Goal: Task Accomplishment & Management: Manage account settings

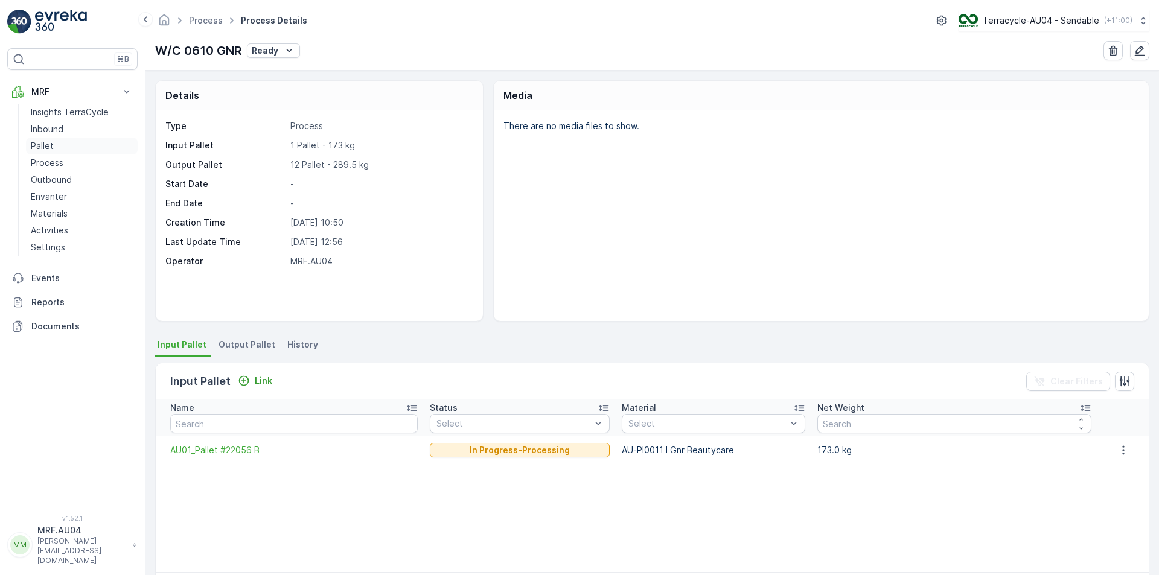
scroll to position [48, 0]
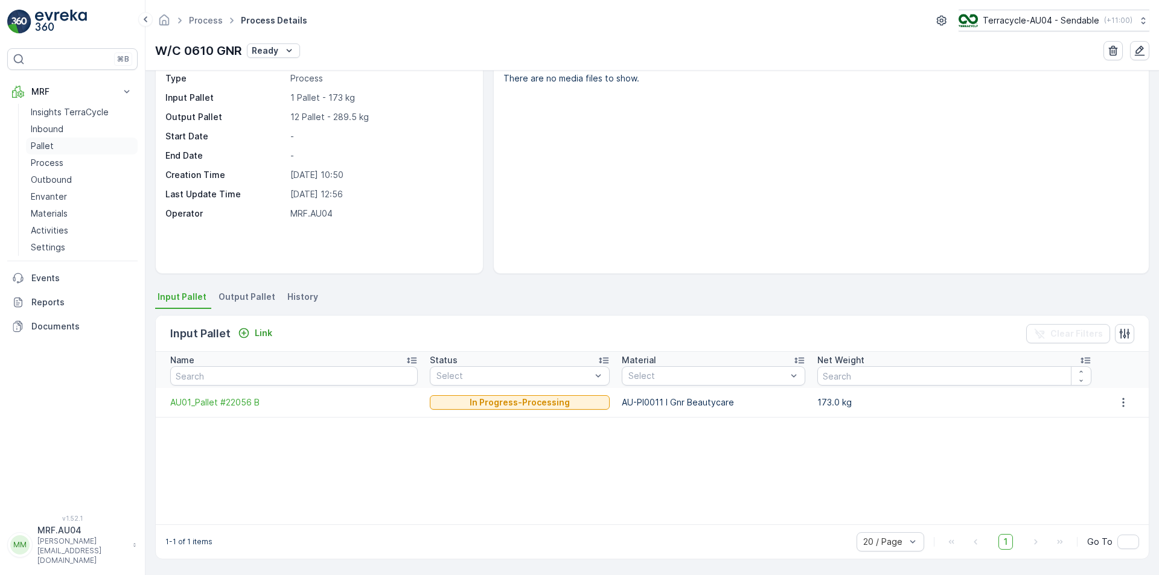
click at [56, 149] on link "Pallet" at bounding box center [82, 146] width 112 height 17
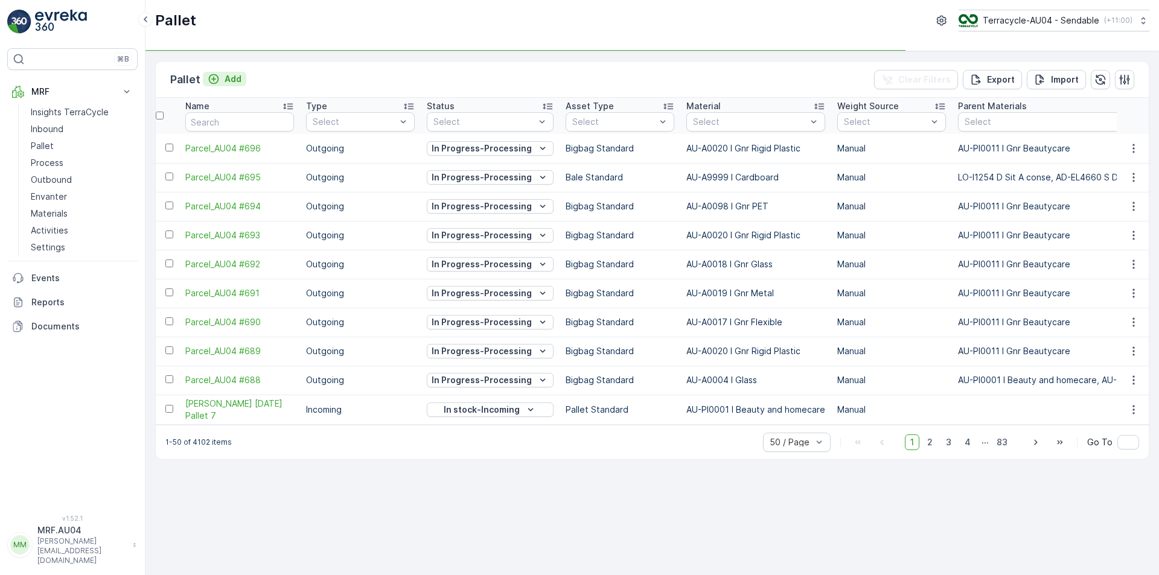
click at [228, 80] on p "Add" at bounding box center [233, 79] width 17 height 12
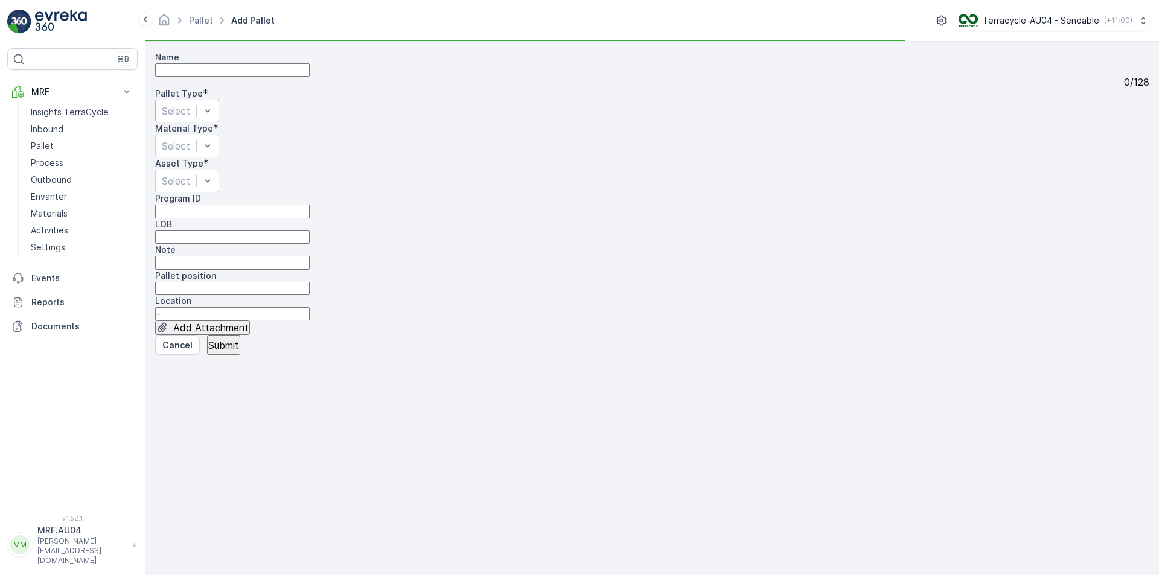
click at [219, 123] on div "Select" at bounding box center [187, 111] width 64 height 23
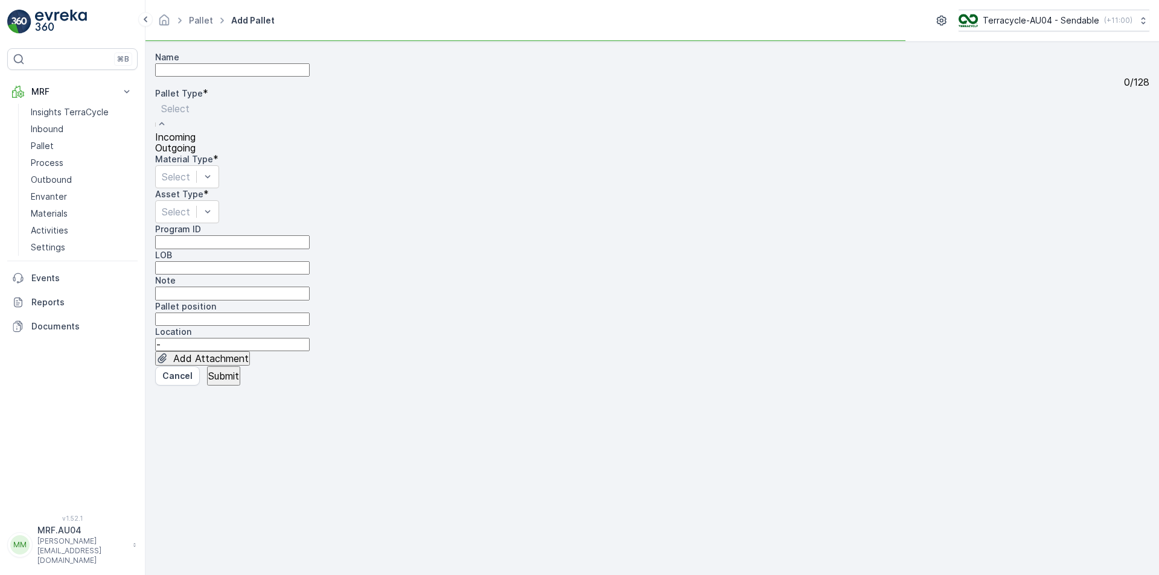
click at [196, 153] on div "Outgoing" at bounding box center [175, 148] width 40 height 11
click at [224, 150] on div at bounding box center [192, 152] width 63 height 13
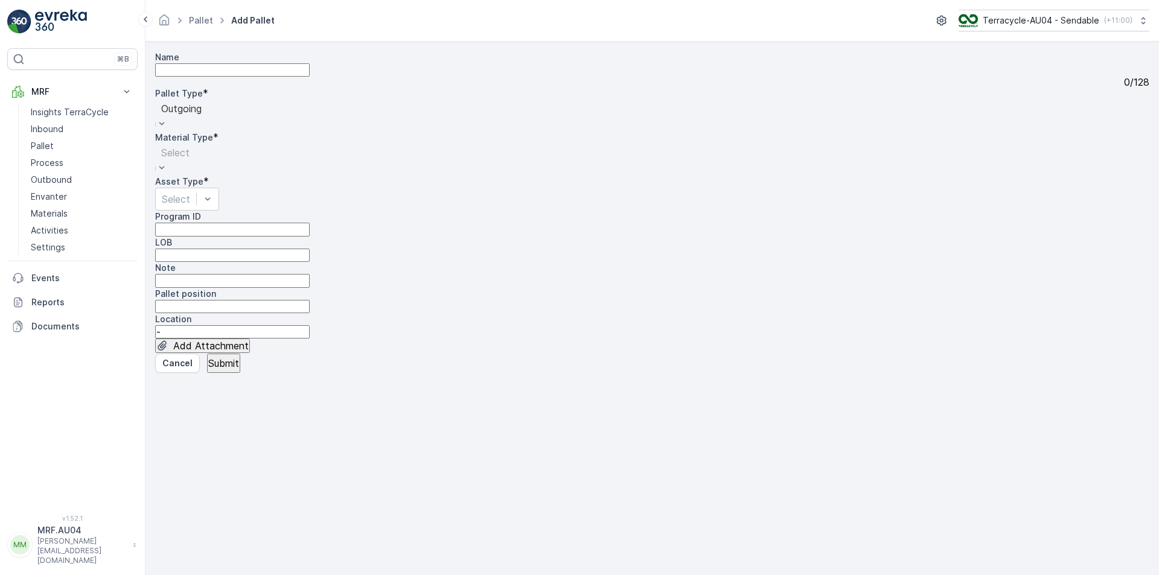
click at [190, 150] on div at bounding box center [175, 152] width 28 height 13
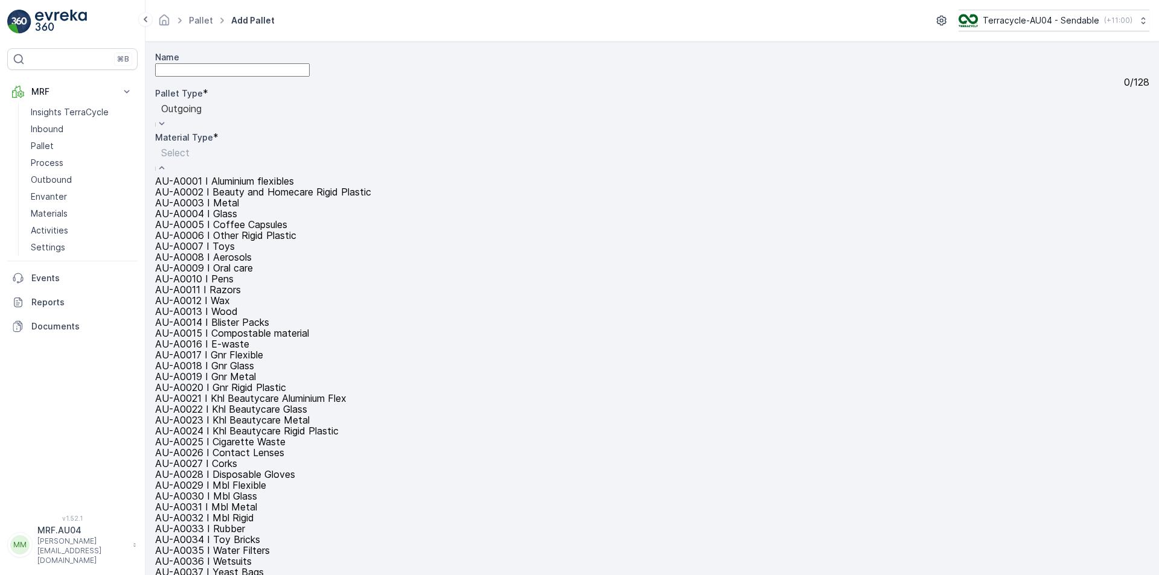
scroll to position [242, 0]
click at [455, 382] on div "AU-A0020 I Gnr Rigid Plastic" at bounding box center [315, 387] width 321 height 11
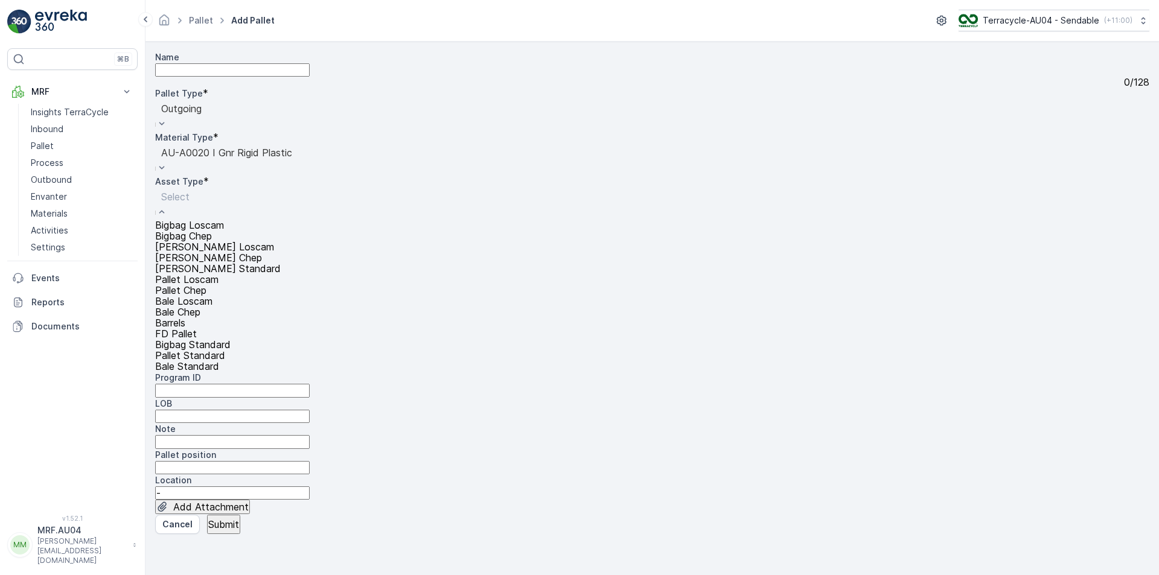
scroll to position [111, 0]
click at [215, 340] on span "Bigbag Standard" at bounding box center [192, 345] width 75 height 12
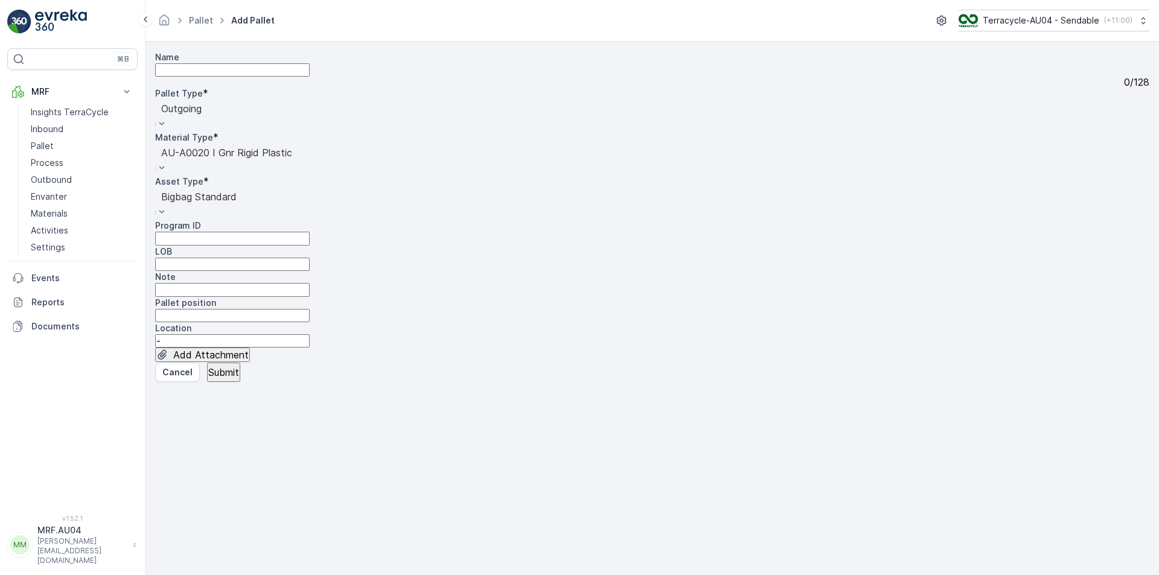
click at [218, 181] on div "Asset Type * option Bigbag Standard, selected. Bigbag Standard" at bounding box center [652, 198] width 995 height 44
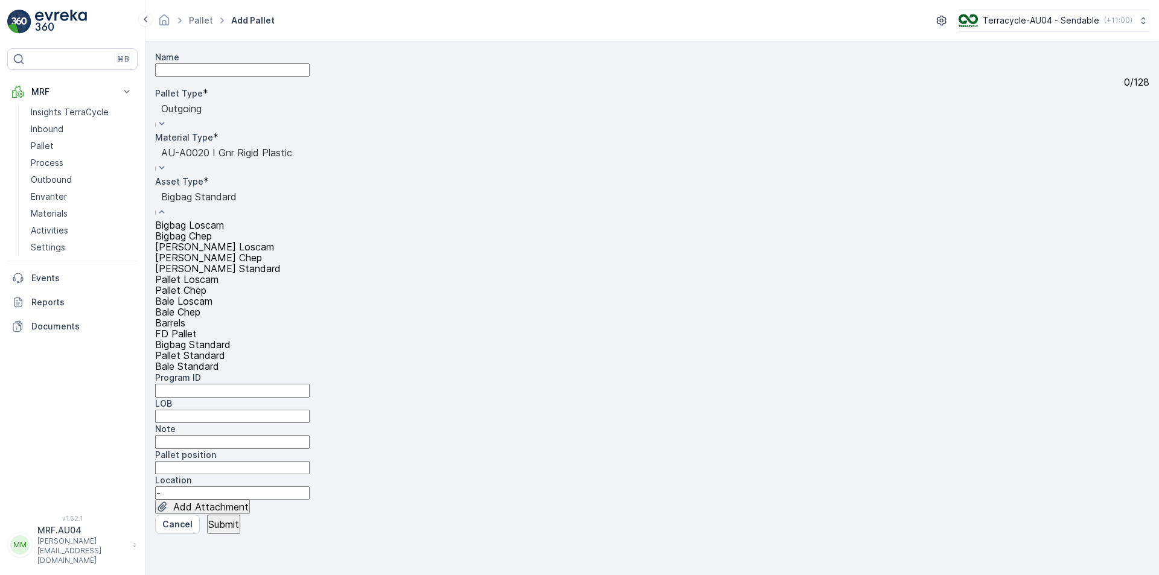
click at [221, 190] on div at bounding box center [218, 196] width 114 height 13
click at [229, 344] on span "Bigbag Standard" at bounding box center [192, 345] width 75 height 12
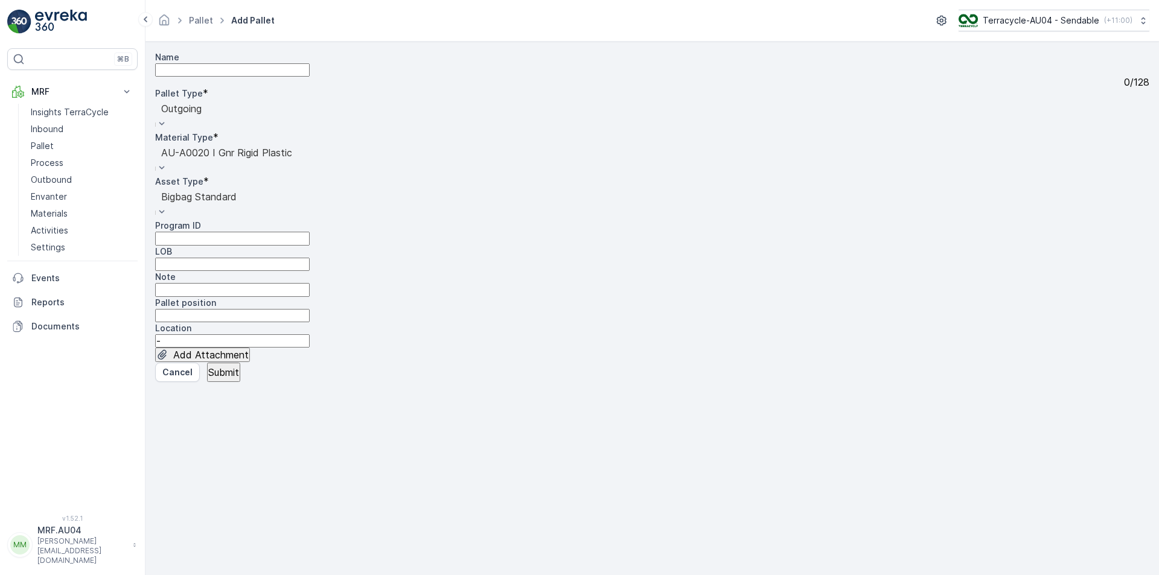
click at [231, 378] on p "Submit" at bounding box center [223, 372] width 31 height 11
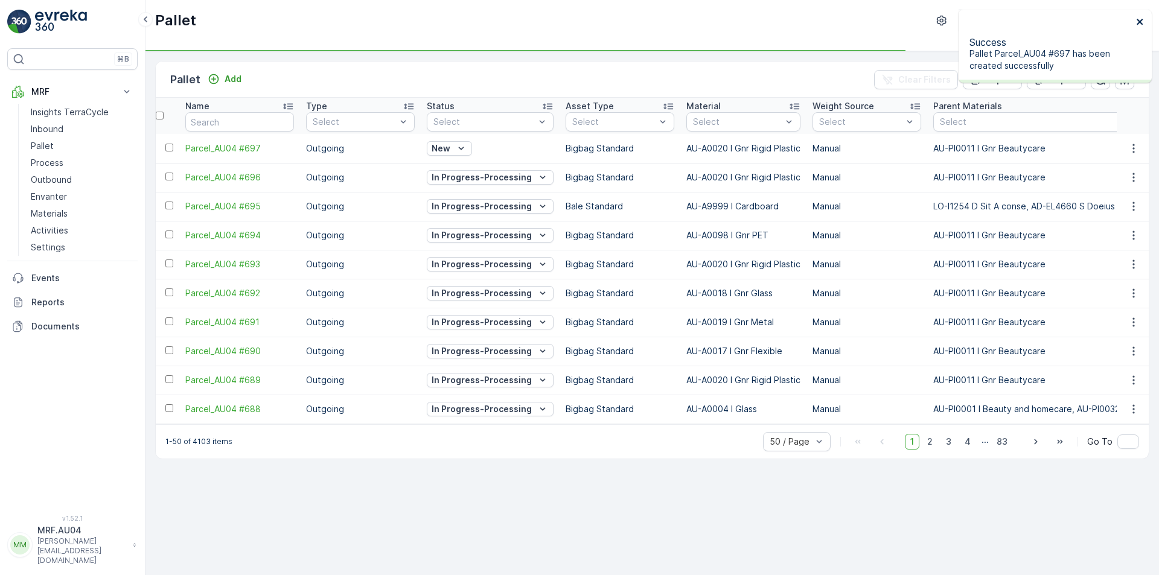
click at [1140, 26] on icon "close" at bounding box center [1140, 22] width 8 height 10
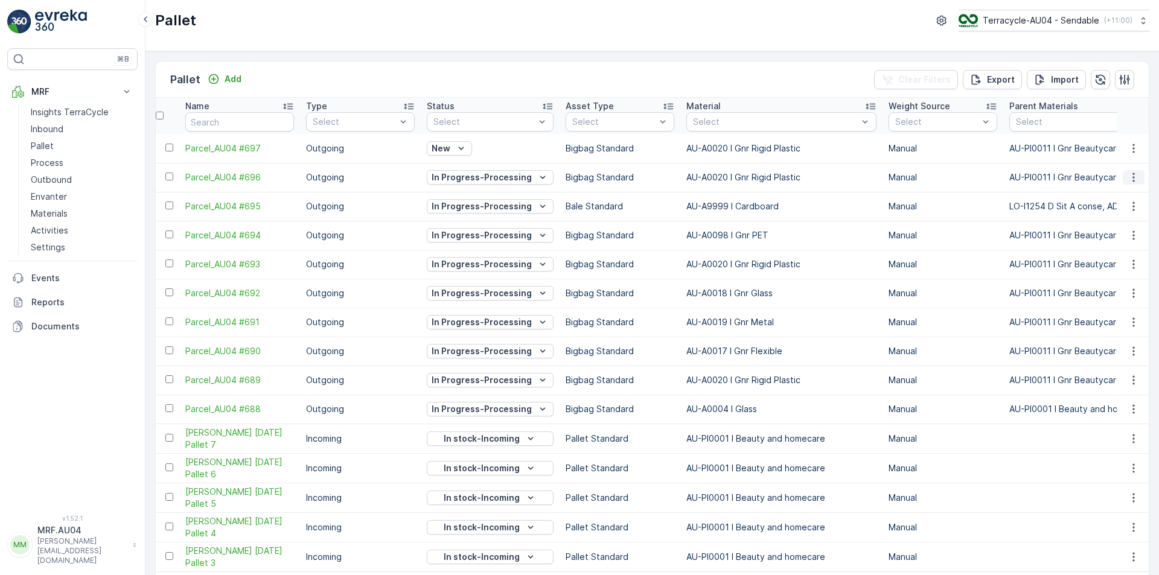
click at [1128, 175] on icon "button" at bounding box center [1134, 177] width 12 height 12
click at [1114, 210] on div "Edit Pallet" at bounding box center [1112, 216] width 41 height 12
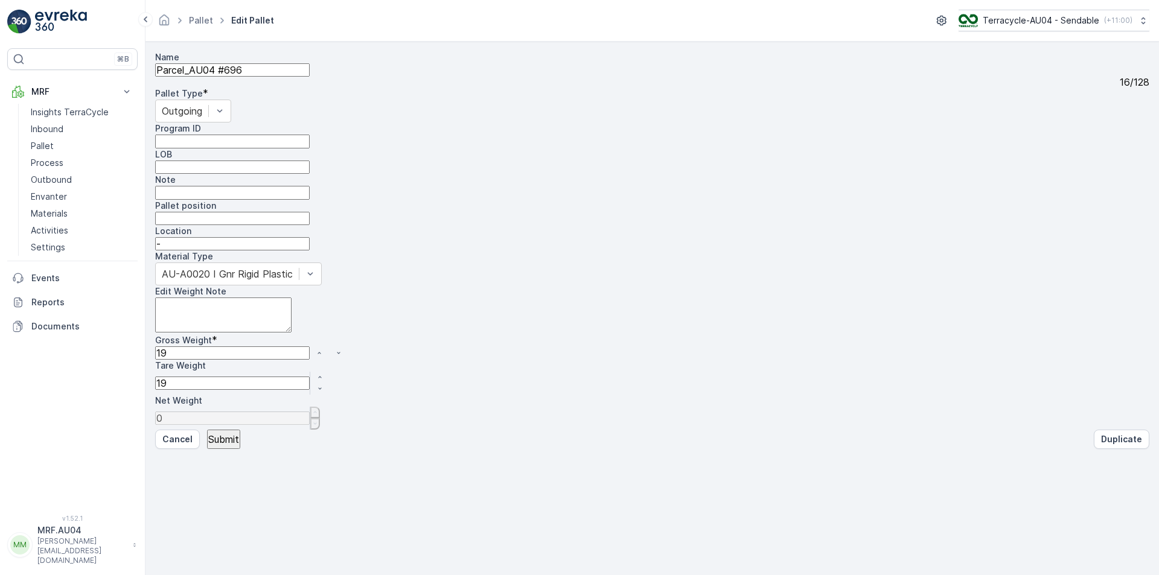
drag, startPoint x: 741, startPoint y: 193, endPoint x: 522, endPoint y: 149, distance: 223.7
click at [572, 169] on div "Name Parcel_AU04 #696 16 / 128 Pallet Type * Outgoing Program ID LOB Note Palle…" at bounding box center [652, 240] width 995 height 379
type Weight "1"
type Weight "-18"
type Weight "15"
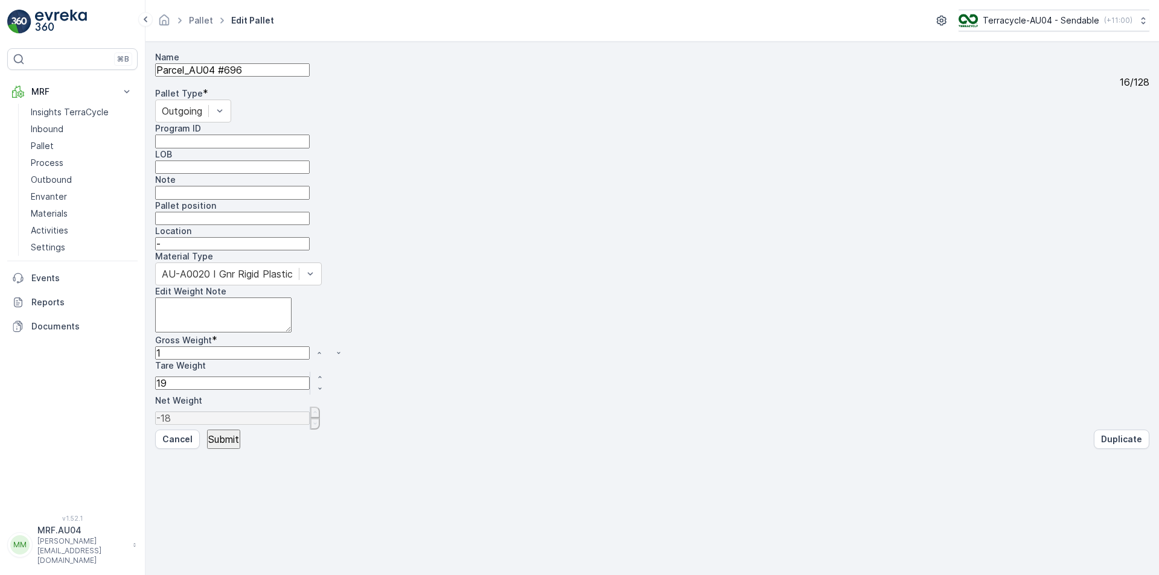
type Weight "-4"
type Weight "159"
type Weight "140"
type Weight "159.5"
type Weight "140.5"
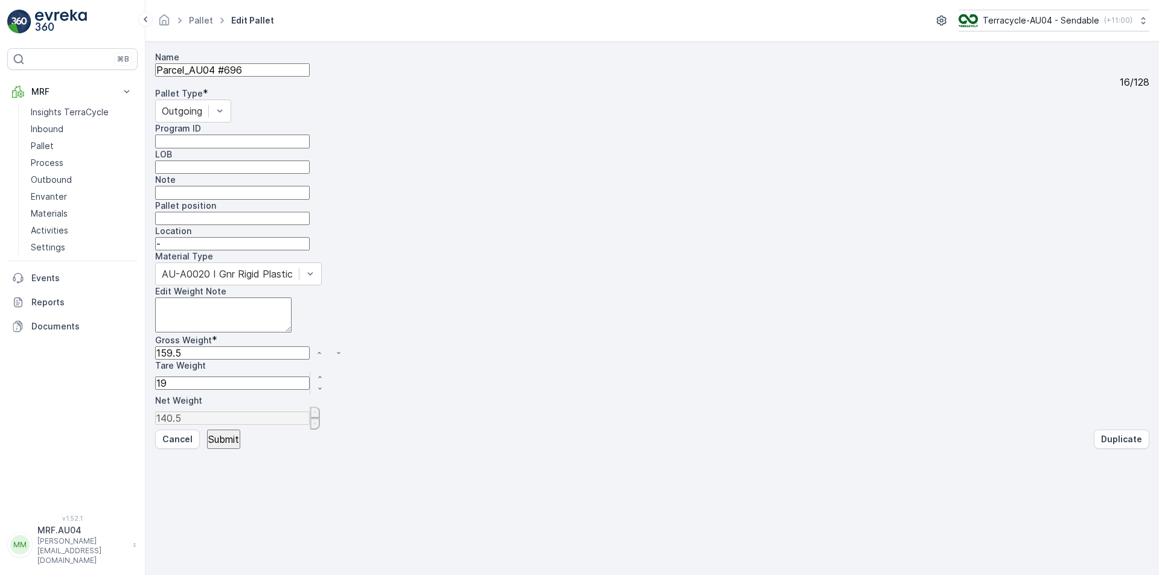
type Weight "159.5"
click at [219, 445] on p "Submit" at bounding box center [223, 439] width 31 height 11
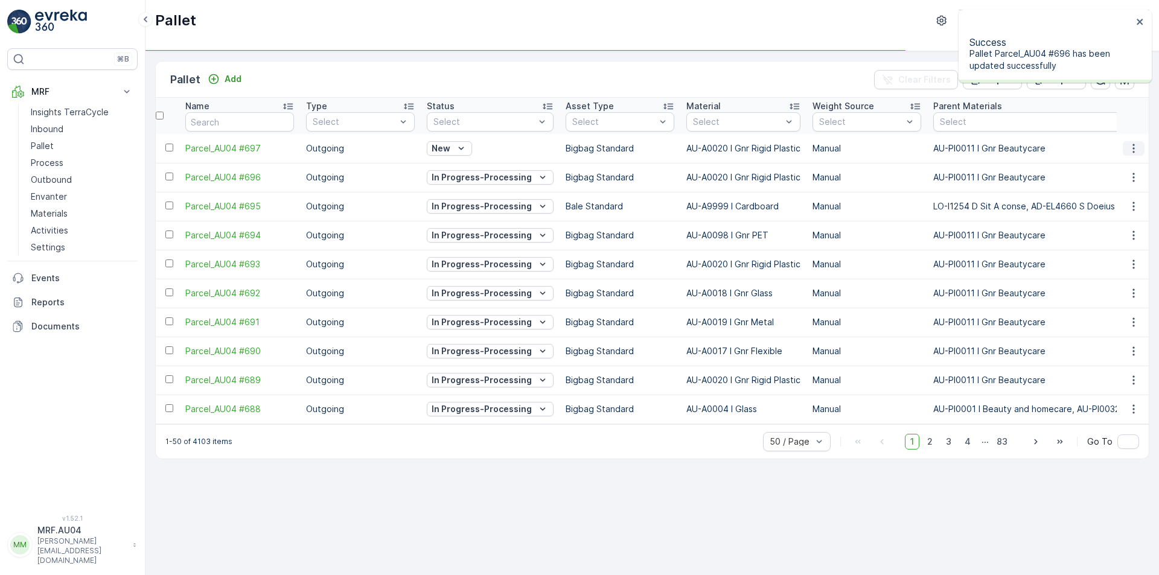
click at [1138, 147] on icon "button" at bounding box center [1134, 149] width 12 height 12
click at [1092, 185] on span "Edit Pallet" at bounding box center [1112, 187] width 41 height 12
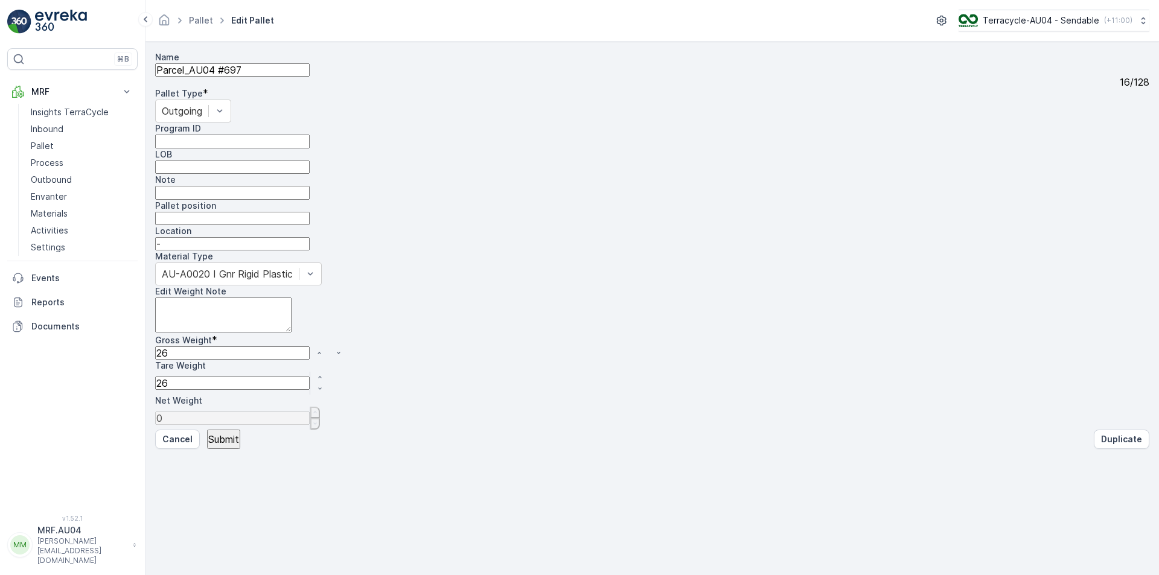
drag, startPoint x: 678, startPoint y: 205, endPoint x: 591, endPoint y: 181, distance: 90.1
click at [639, 206] on div "Name Parcel_AU04 #697 16 / 128 Pallet Type * Outgoing Program ID LOB Note Palle…" at bounding box center [652, 240] width 995 height 379
type Weight "3"
type Weight "-23"
type Weight "30"
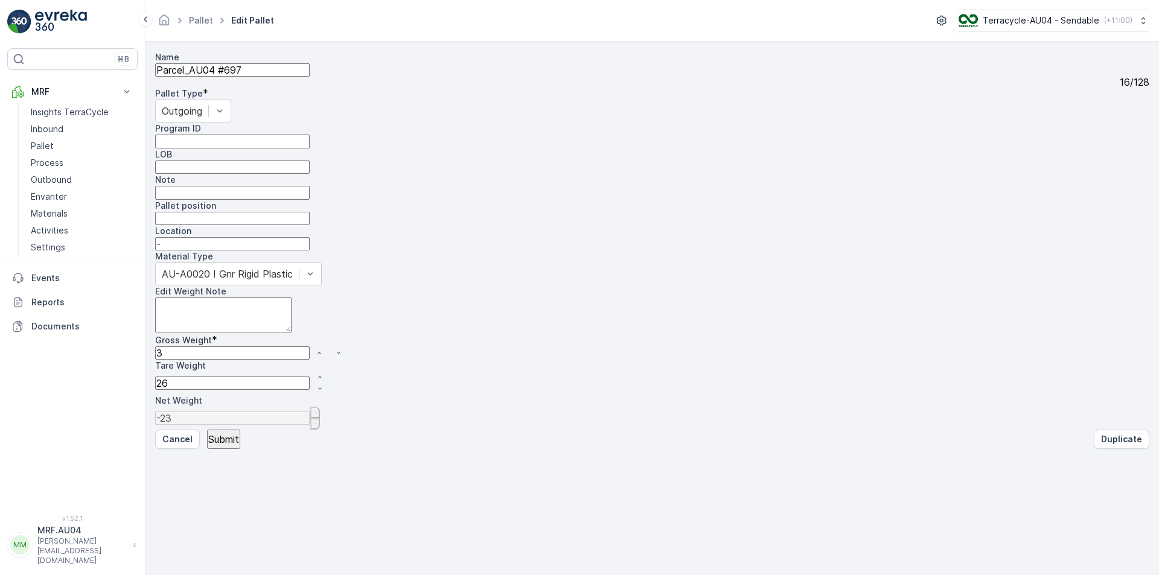
type Weight "4"
type Weight "30"
drag, startPoint x: 679, startPoint y: 246, endPoint x: 621, endPoint y: 245, distance: 58.0
click at [638, 249] on div "Name Parcel_AU04 #697 16 / 128 Pallet Type * Outgoing Program ID LOB Note Palle…" at bounding box center [652, 240] width 995 height 379
type Weight "3"
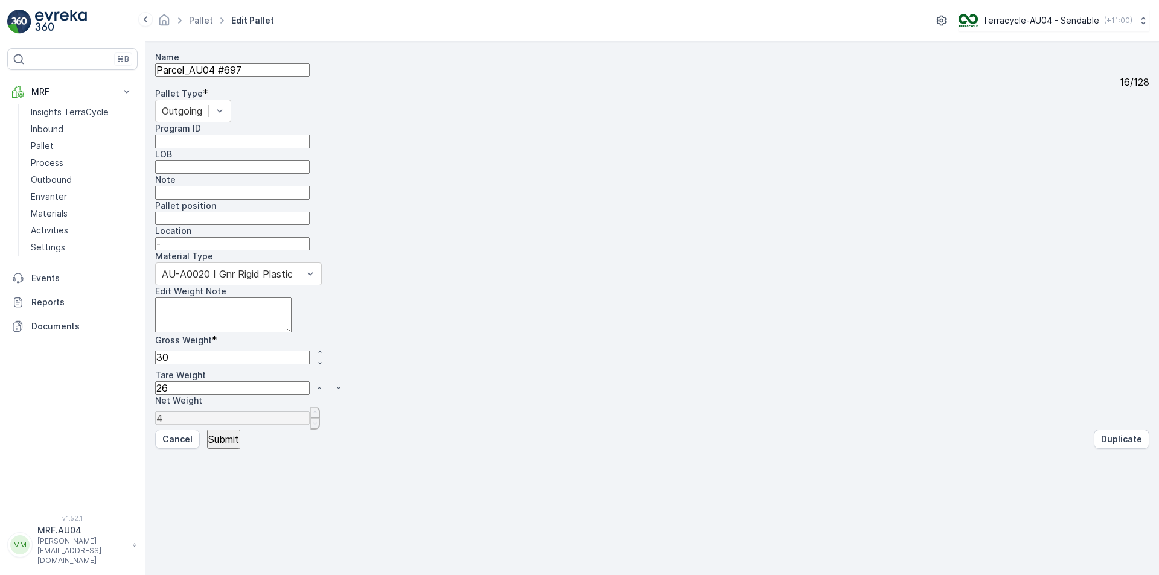
type Weight "27"
type Weight "30"
type Weight "0"
type Weight "30"
click at [223, 445] on p "Submit" at bounding box center [223, 439] width 31 height 11
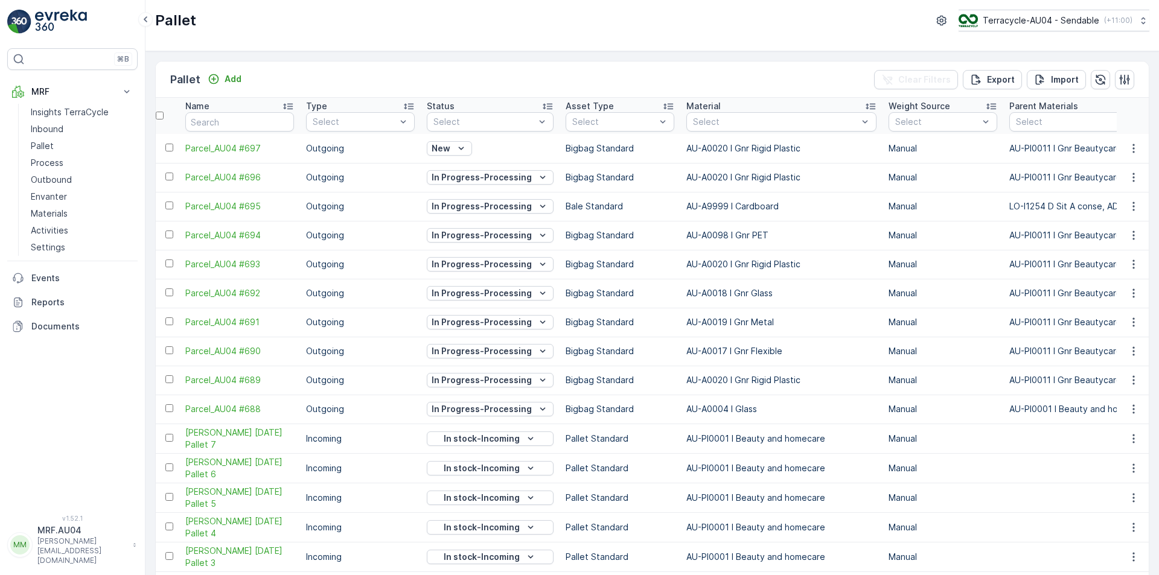
click at [171, 157] on div at bounding box center [169, 157] width 8 height 0
click at [171, 146] on input "checkbox" at bounding box center [169, 148] width 8 height 8
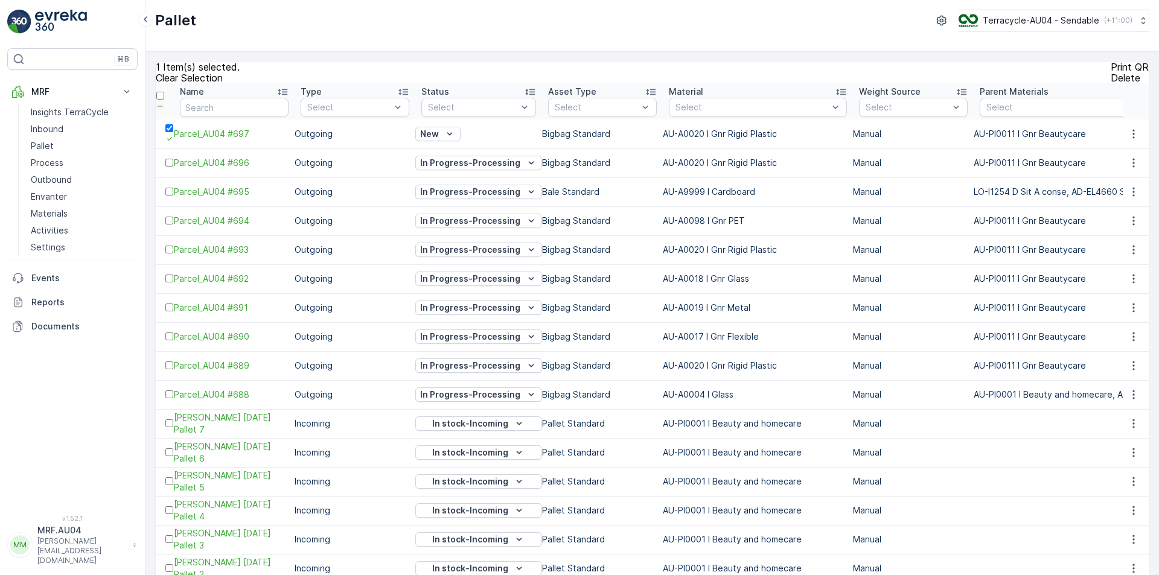
click at [1111, 72] on p "Print QR" at bounding box center [1130, 67] width 38 height 11
click at [167, 143] on icon at bounding box center [169, 139] width 8 height 8
click at [167, 132] on input "checkbox" at bounding box center [169, 128] width 8 height 8
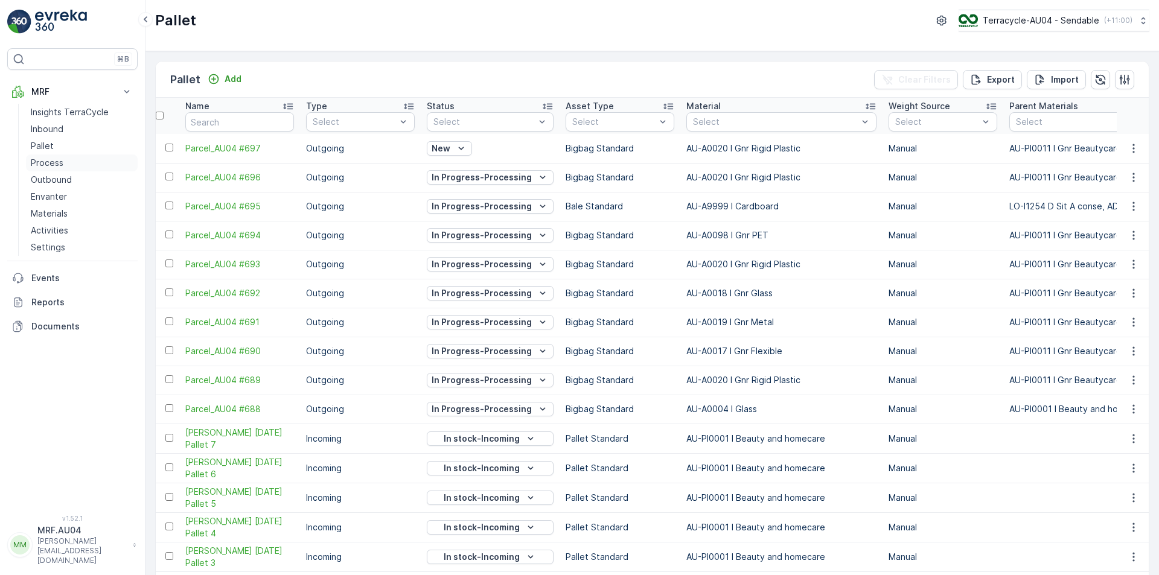
click at [58, 159] on p "Process" at bounding box center [47, 163] width 33 height 12
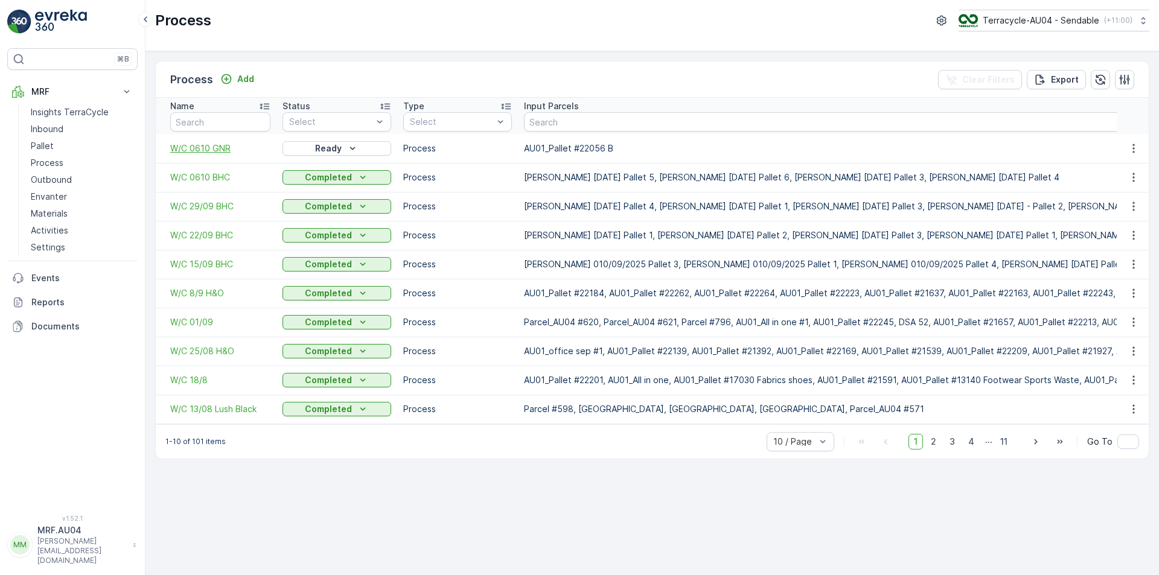
click at [226, 152] on span "W/C 0610 GNR" at bounding box center [220, 149] width 100 height 12
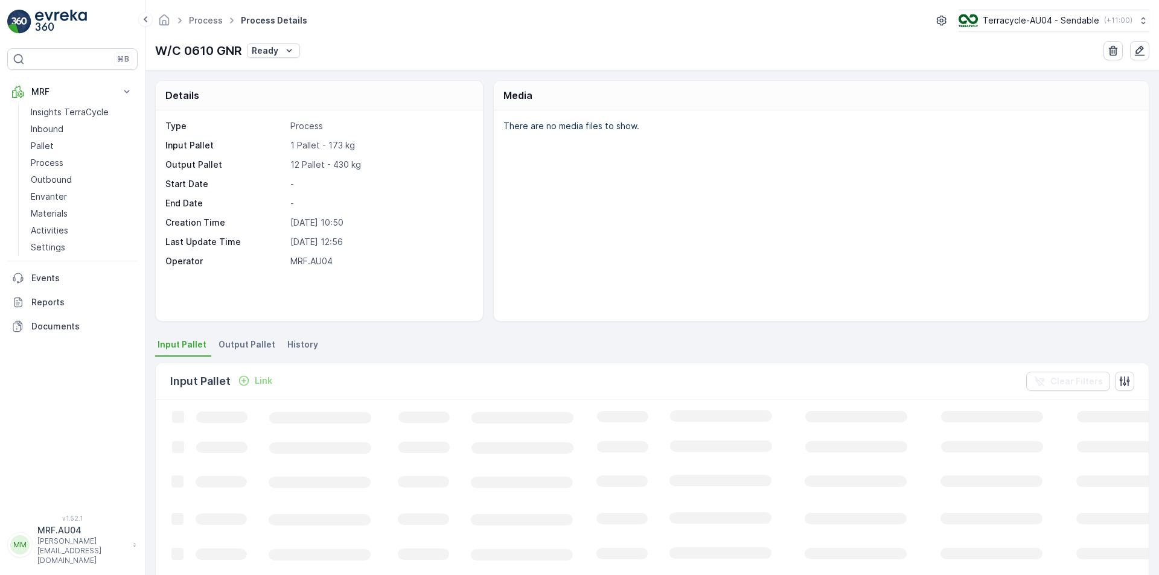
click at [242, 351] on li "Output Pallet" at bounding box center [248, 346] width 64 height 21
click at [202, 351] on li "Input Pallet" at bounding box center [183, 346] width 56 height 21
click at [225, 350] on span "Output Pallet" at bounding box center [247, 345] width 57 height 12
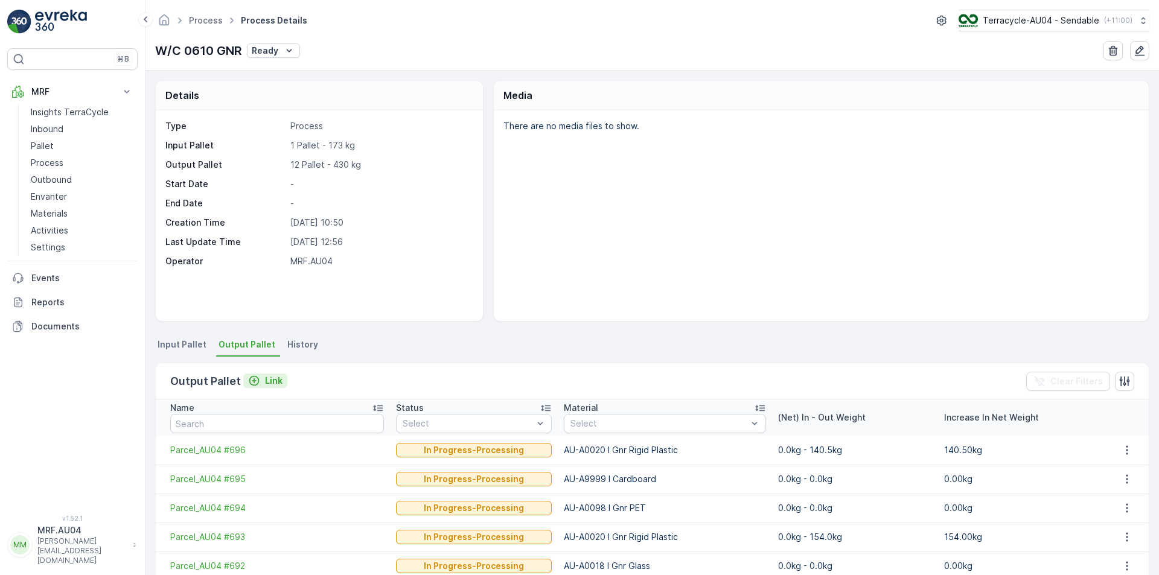
click at [255, 382] on icon "Link" at bounding box center [254, 381] width 12 height 12
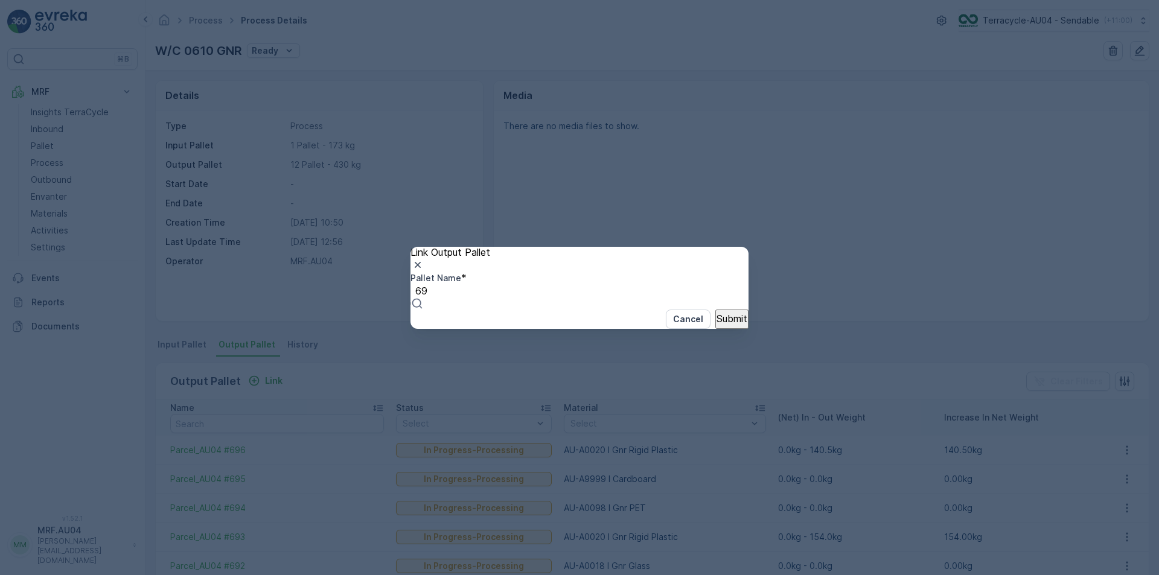
type input "697"
click at [85, 575] on span "Parcel_AU04 #697" at bounding box center [42, 581] width 85 height 12
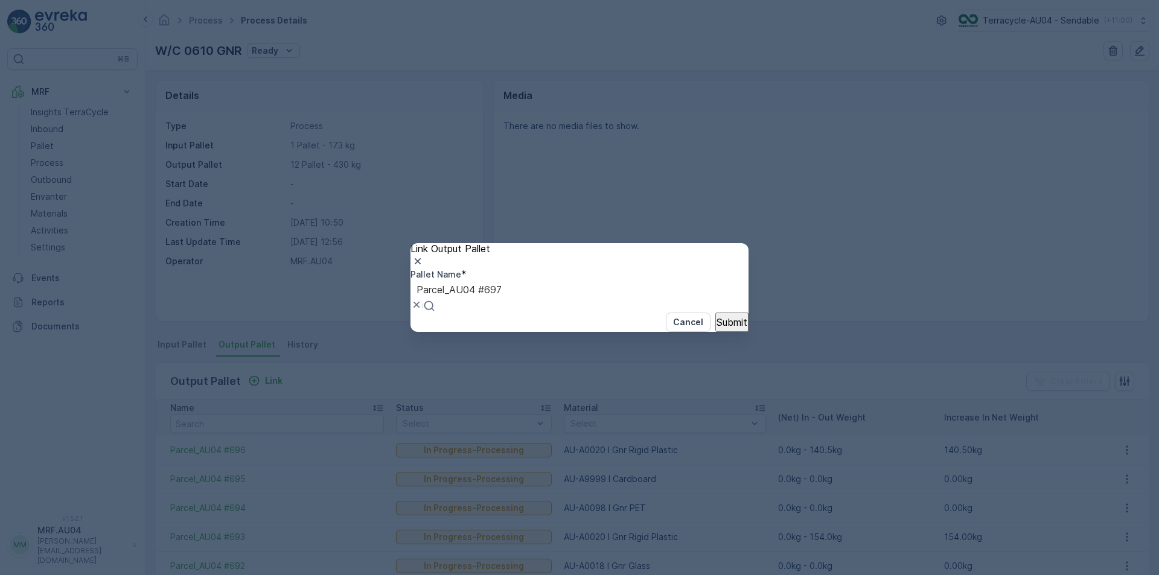
click at [717, 328] on p "Submit" at bounding box center [732, 322] width 31 height 11
